Goal: Information Seeking & Learning: Learn about a topic

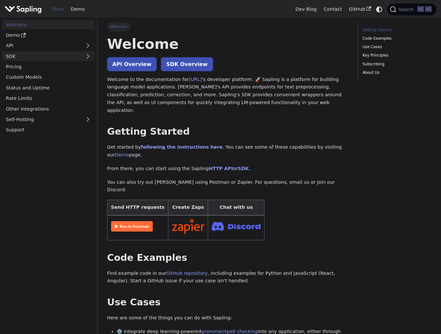
click at [43, 55] on link "SDK" at bounding box center [41, 55] width 79 height 9
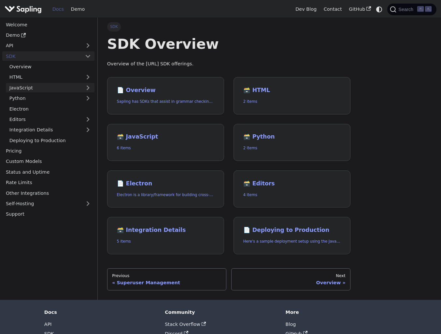
click at [33, 90] on link "JavaScript" at bounding box center [50, 87] width 89 height 9
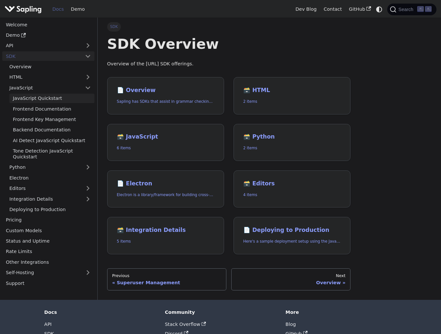
click at [35, 98] on link "JavaScript Quickstart" at bounding box center [51, 98] width 85 height 9
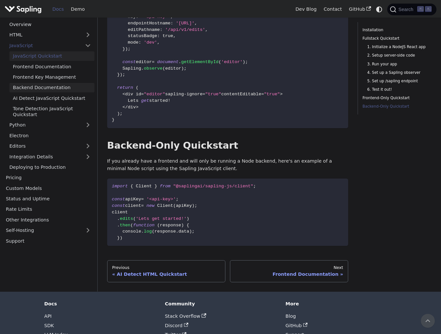
scroll to position [1434, 0]
click at [53, 84] on link "Backend Documentation" at bounding box center [51, 88] width 85 height 9
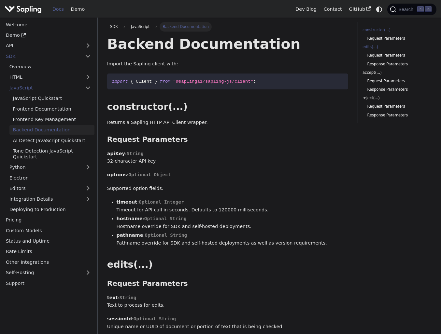
click at [369, 46] on link "edits(...)" at bounding box center [395, 47] width 67 height 6
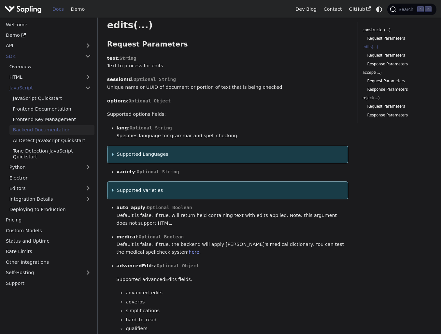
click at [181, 156] on summary "Supported Languages" at bounding box center [227, 155] width 231 height 8
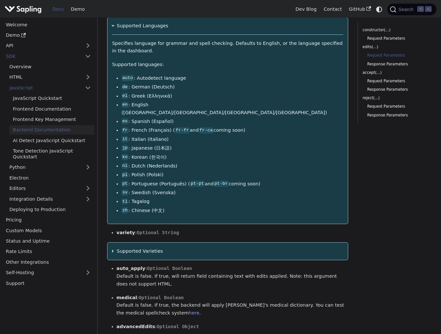
scroll to position [343, 0]
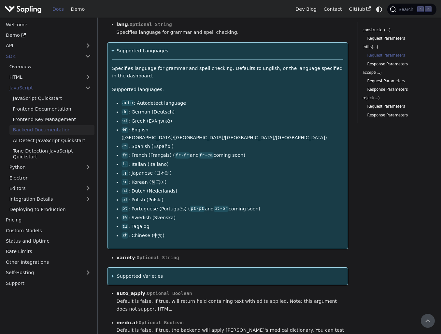
click at [141, 52] on summary "Supported Languages" at bounding box center [227, 51] width 231 height 8
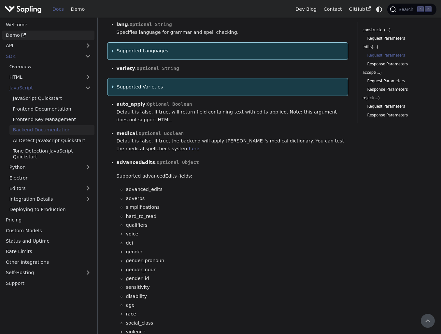
click at [39, 35] on link "Demo" at bounding box center [48, 35] width 92 height 9
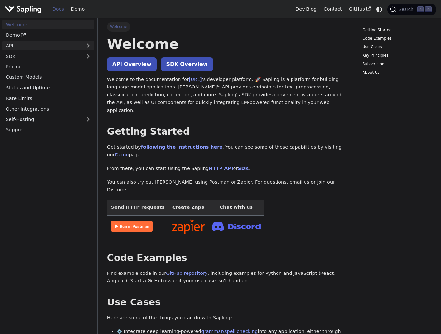
click at [55, 42] on link "API" at bounding box center [41, 45] width 79 height 9
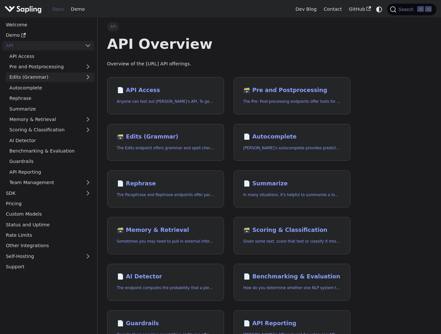
click at [43, 77] on link "Edits (Grammar)" at bounding box center [50, 77] width 89 height 9
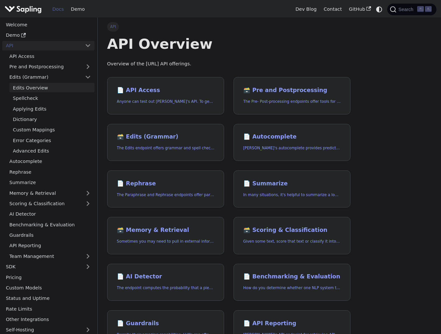
click at [43, 86] on link "Edits Overview" at bounding box center [51, 87] width 85 height 9
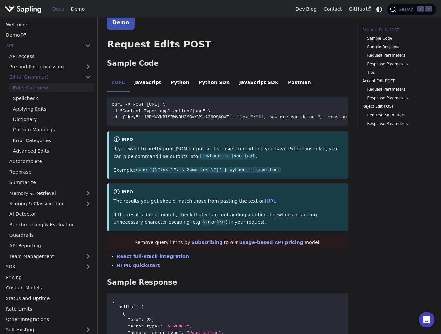
scroll to position [182, 0]
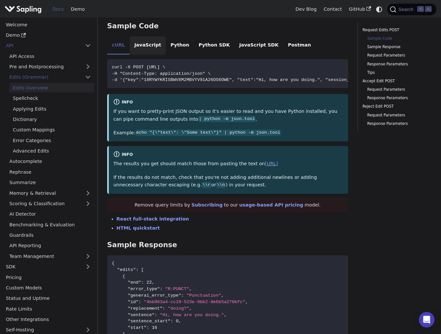
click at [148, 36] on li "JavaScript" at bounding box center [148, 45] width 36 height 18
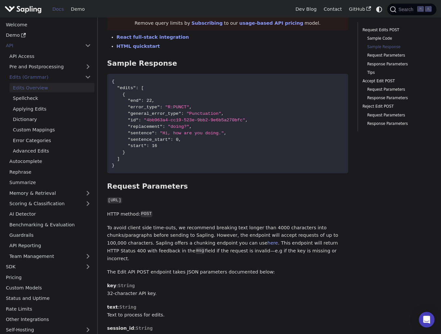
scroll to position [389, 0]
